Goal: Navigation & Orientation: Find specific page/section

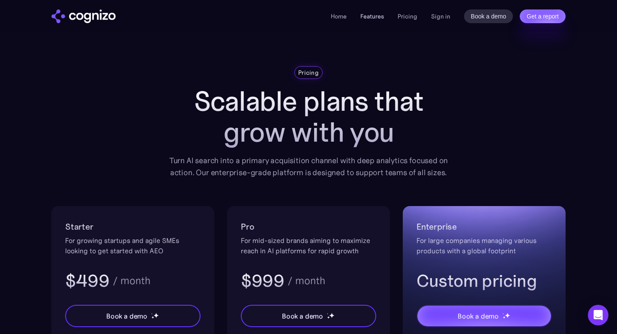
click at [372, 19] on link "Features" at bounding box center [373, 16] width 24 height 8
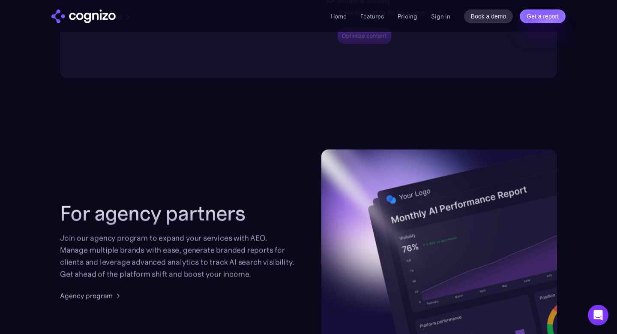
scroll to position [2115, 0]
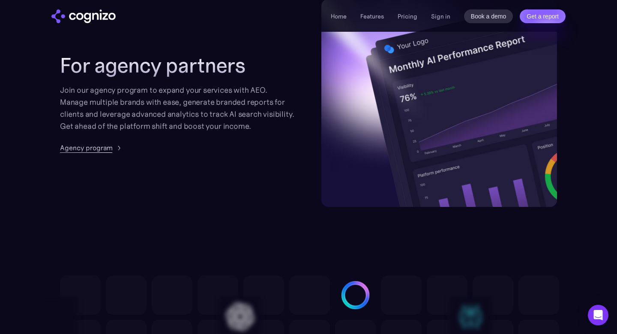
click at [107, 146] on div "Agency program" at bounding box center [86, 147] width 53 height 10
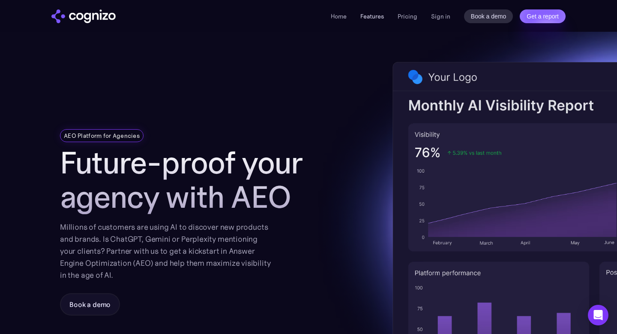
click at [376, 20] on link "Features" at bounding box center [373, 16] width 24 height 8
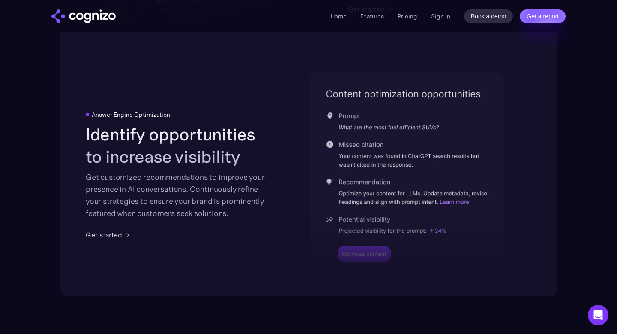
scroll to position [1755, 0]
